Goal: Task Accomplishment & Management: Manage account settings

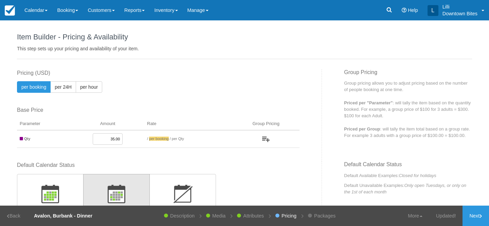
click at [39, 9] on link "Calendar" at bounding box center [36, 10] width 33 height 20
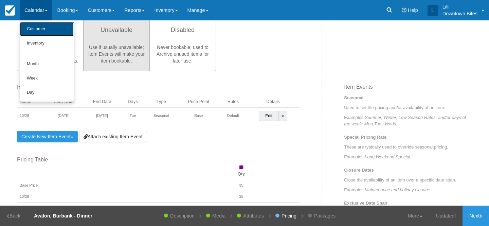
click at [40, 30] on link "Customer" at bounding box center [47, 29] width 54 height 14
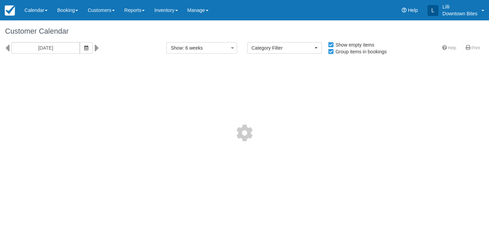
select select
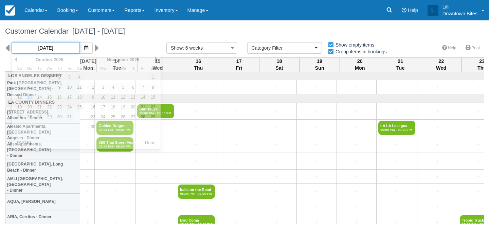
click at [51, 49] on input "10/13/25" at bounding box center [46, 48] width 68 height 12
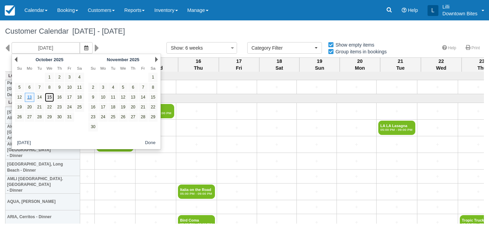
click at [49, 97] on link "15" at bounding box center [49, 97] width 9 height 9
type input "10/15/25"
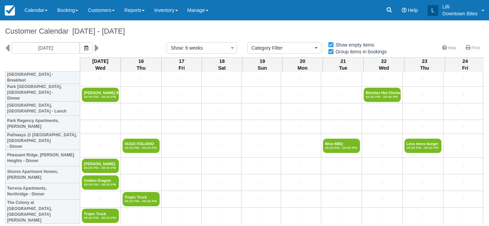
scroll to position [834, 0]
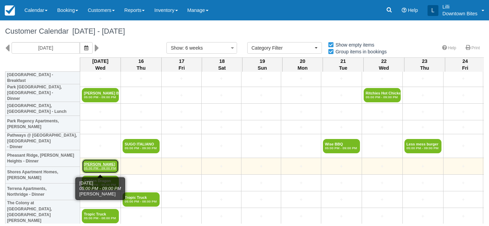
click at [102, 163] on link "Hany Ghaly 05:00 PM - 09:00 PM" at bounding box center [100, 166] width 37 height 14
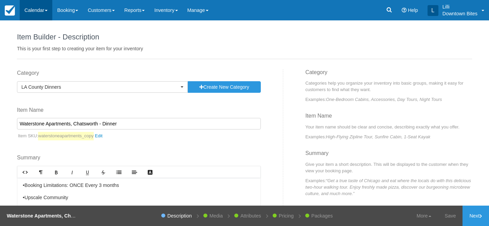
scroll to position [92, 0]
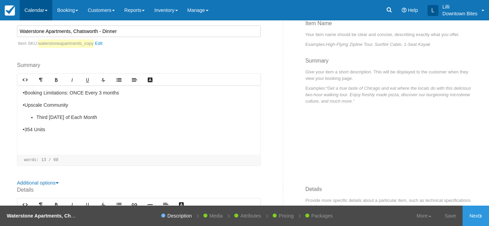
click at [25, 11] on link "Calendar" at bounding box center [36, 10] width 33 height 20
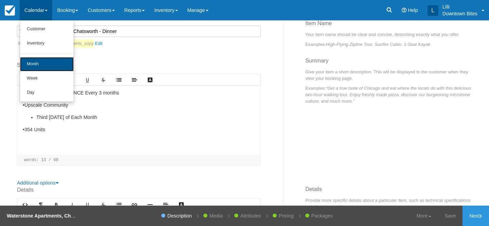
click at [42, 64] on link "Month" at bounding box center [47, 64] width 54 height 14
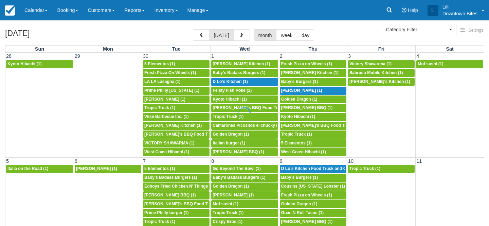
select select
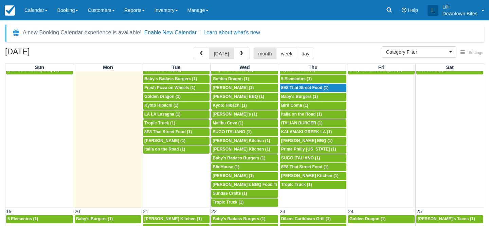
scroll to position [224, 0]
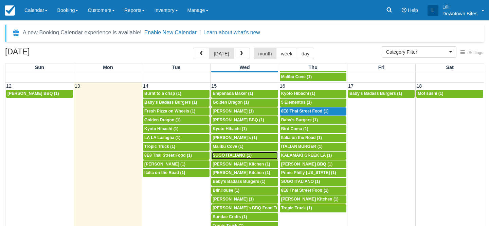
click at [228, 155] on span "SUGO ITALIANO (1)" at bounding box center [231, 155] width 39 height 5
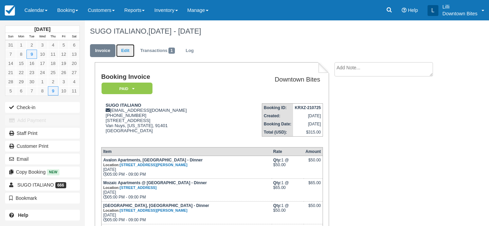
click at [129, 51] on link "Edit" at bounding box center [125, 50] width 18 height 13
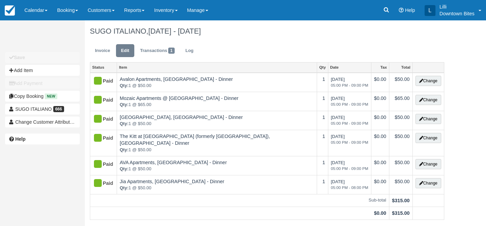
type input "(818) 599-2661"
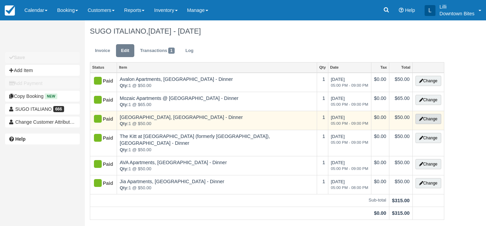
click at [420, 118] on icon "button" at bounding box center [421, 119] width 4 height 4
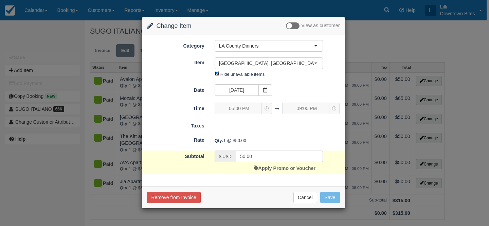
click at [216, 74] on input "Hide unavailable items" at bounding box center [216, 73] width 4 height 4
checkbox input "false"
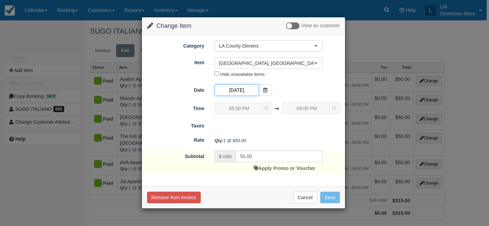
click at [236, 88] on input "10/15/25" at bounding box center [236, 90] width 44 height 12
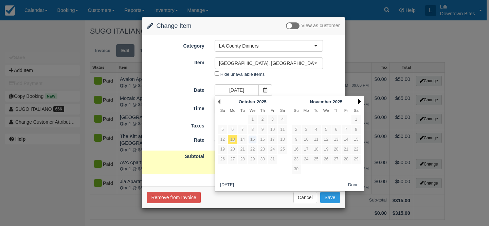
click at [358, 99] on link "Next" at bounding box center [359, 101] width 3 height 5
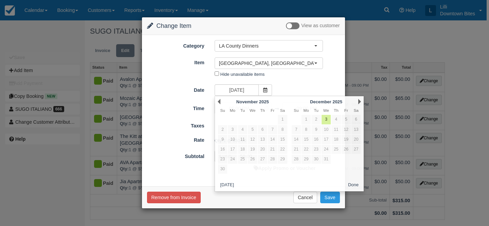
click at [381, 44] on div "Change Item Add Item View as customer Category LA County Dinners Orange County …" at bounding box center [244, 113] width 489 height 226
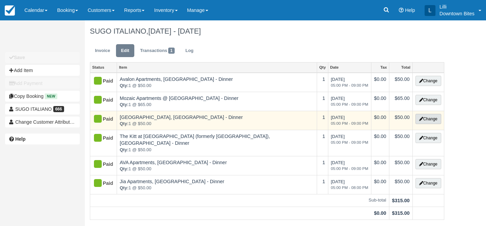
click at [424, 117] on button "Change" at bounding box center [429, 119] width 26 height 10
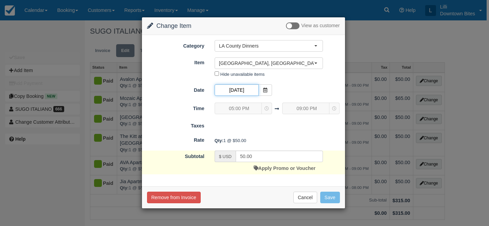
click at [250, 92] on input "10/15/25" at bounding box center [236, 90] width 44 height 12
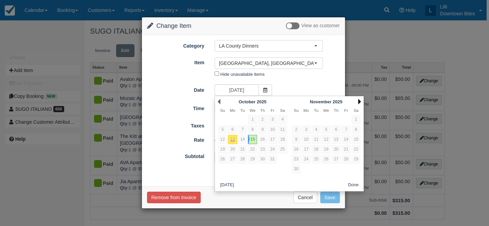
click at [360, 100] on link "Next" at bounding box center [359, 101] width 3 height 5
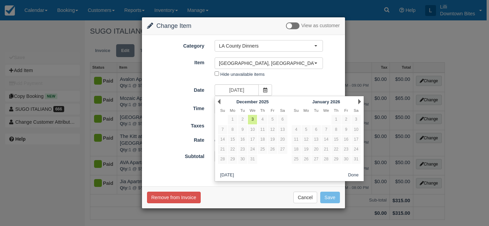
click at [354, 173] on button "Done" at bounding box center [353, 175] width 16 height 8
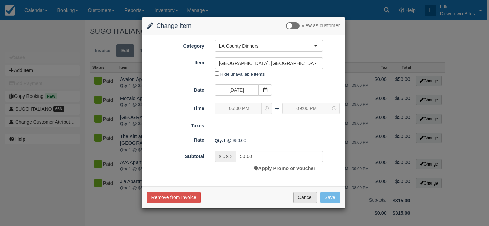
click at [298, 199] on button "Cancel" at bounding box center [305, 197] width 24 height 12
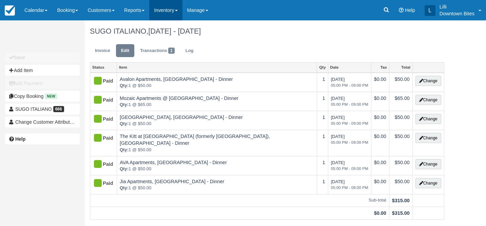
click at [169, 12] on link "Inventory" at bounding box center [165, 10] width 33 height 20
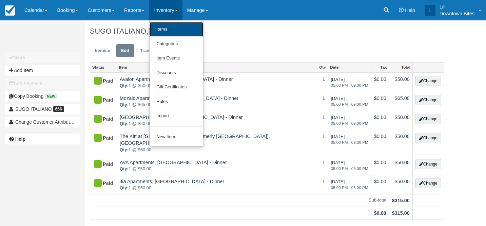
click at [171, 32] on link "Items" at bounding box center [177, 29] width 54 height 15
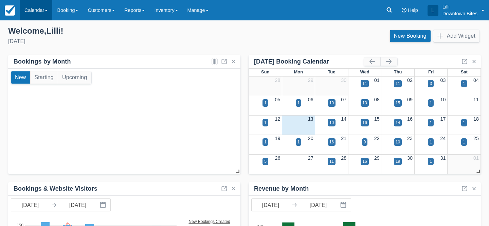
click at [41, 10] on link "Calendar" at bounding box center [36, 10] width 33 height 20
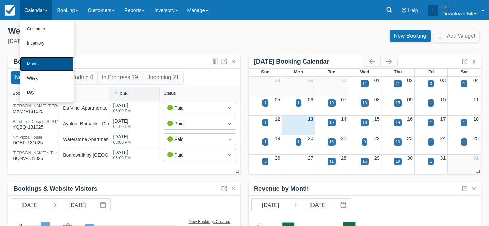
click at [36, 61] on link "Month" at bounding box center [47, 64] width 54 height 14
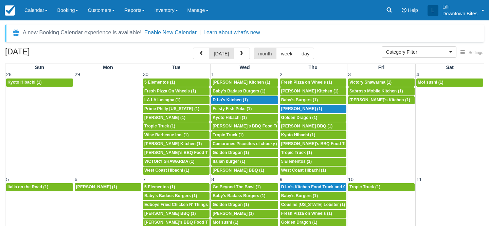
select select
click at [243, 54] on button "button" at bounding box center [241, 54] width 16 height 12
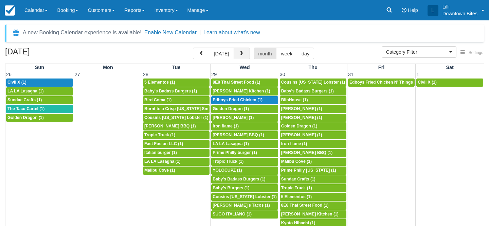
click at [243, 54] on button "button" at bounding box center [241, 54] width 16 height 12
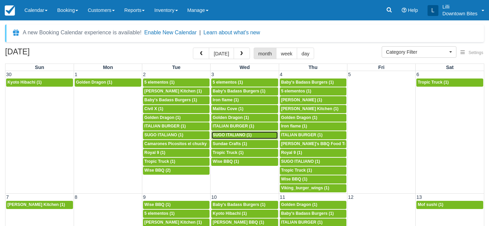
click at [228, 136] on span "SUGO ITALIANO (1)" at bounding box center [231, 134] width 39 height 5
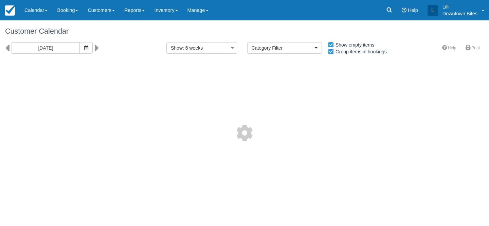
select select
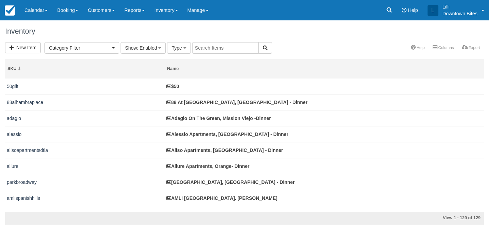
select select
click at [200, 46] on input "text" at bounding box center [225, 48] width 67 height 12
type input "grand"
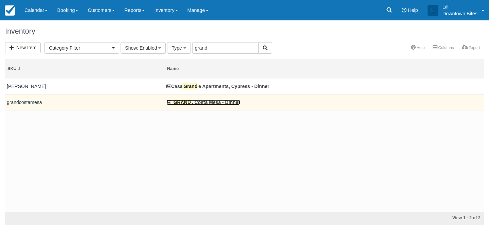
click at [192, 102] on link "GRAND , Costa Mesa - Dinner" at bounding box center [203, 101] width 74 height 5
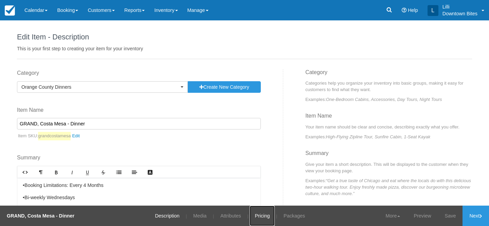
click at [255, 216] on link "Pricing" at bounding box center [261, 215] width 25 height 20
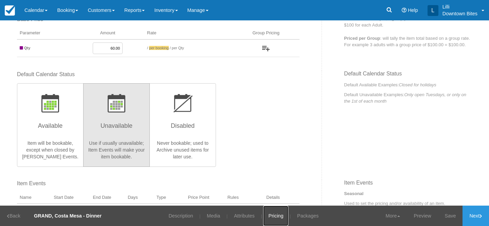
scroll to position [173, 0]
